Goal: Task Accomplishment & Management: Use online tool/utility

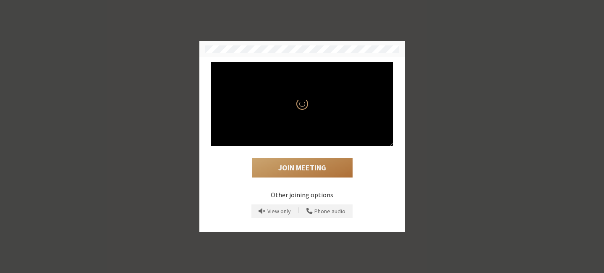
click at [318, 173] on button "Join Meeting" at bounding box center [302, 167] width 101 height 19
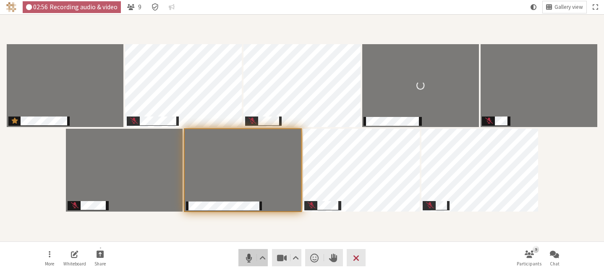
click at [248, 256] on span "Mute (⌘+Shift+A)" at bounding box center [249, 258] width 12 height 12
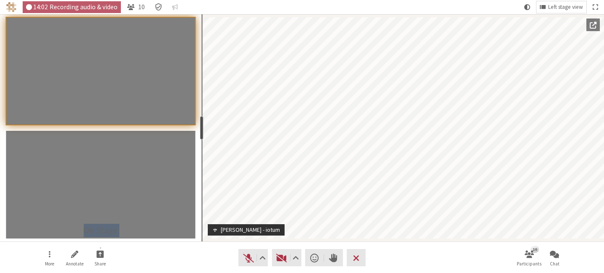
drag, startPoint x: 85, startPoint y: 128, endPoint x: 204, endPoint y: 130, distance: 118.4
click at [204, 130] on div "resize" at bounding box center [201, 128] width 3 height 24
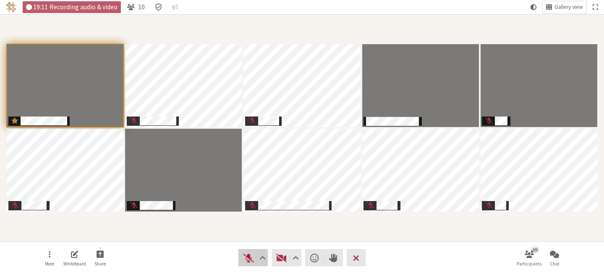
click at [245, 252] on span "Unmute (⌘+Shift+A)" at bounding box center [249, 258] width 12 height 12
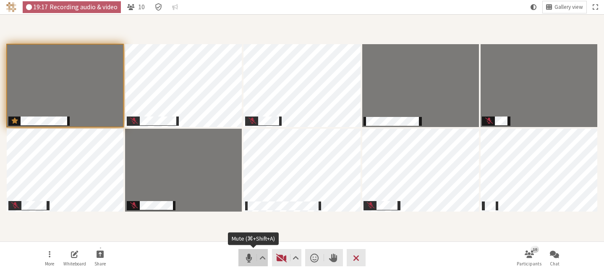
click at [252, 254] on span "Mute (⌘+Shift+A)" at bounding box center [249, 258] width 12 height 12
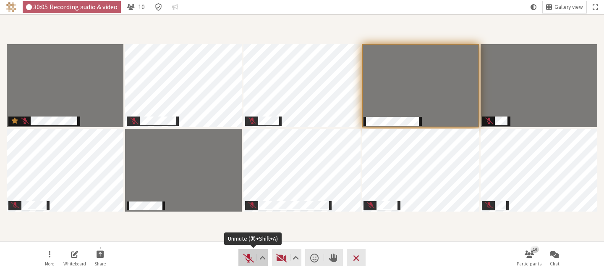
click at [249, 260] on span "Unmute (⌘+Shift+A)" at bounding box center [249, 258] width 12 height 12
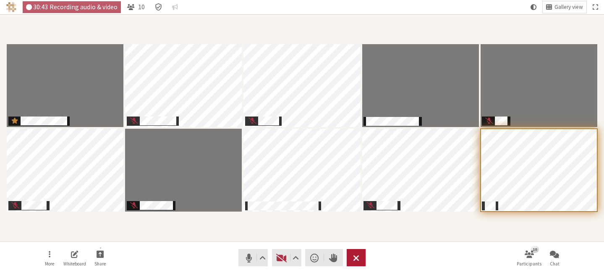
click at [356, 253] on span "Leave meeting" at bounding box center [356, 258] width 6 height 12
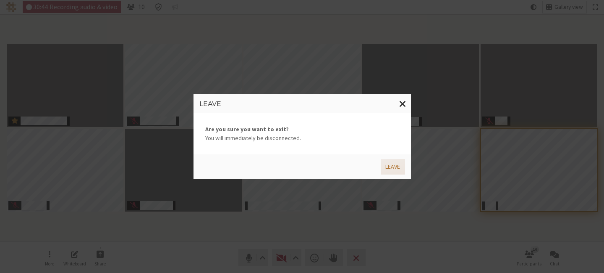
click at [395, 161] on button "Leave" at bounding box center [393, 167] width 24 height 16
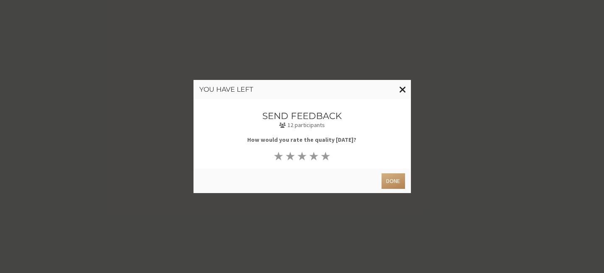
click at [403, 90] on span "Close modal" at bounding box center [402, 89] width 7 height 10
